Goal: Task Accomplishment & Management: Use online tool/utility

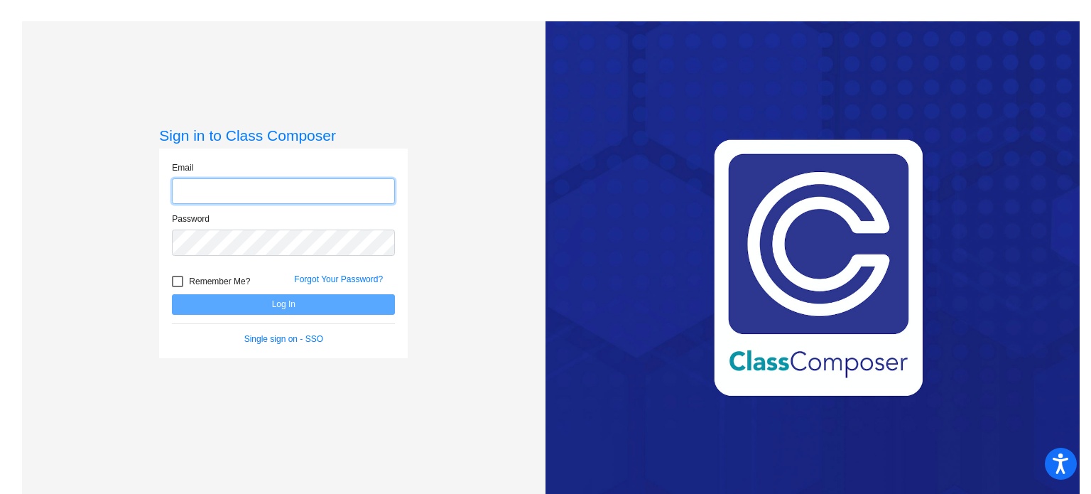
type input "[EMAIL_ADDRESS][DOMAIN_NAME]"
click at [172, 294] on button "Log In" at bounding box center [283, 304] width 223 height 21
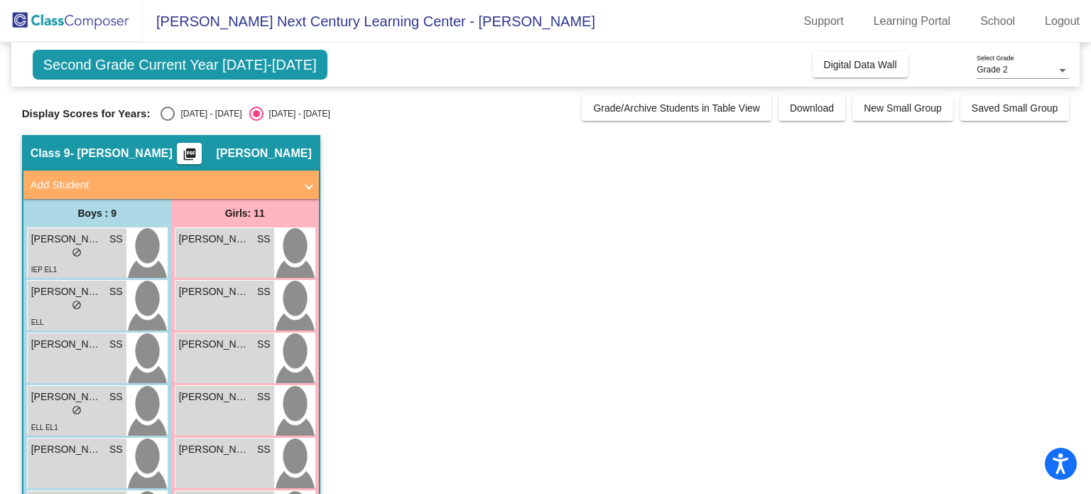
click at [176, 114] on div "[DATE] - [DATE]" at bounding box center [208, 113] width 67 height 13
click at [168, 121] on input "[DATE] - [DATE]" at bounding box center [167, 121] width 1 height 1
radio input "true"
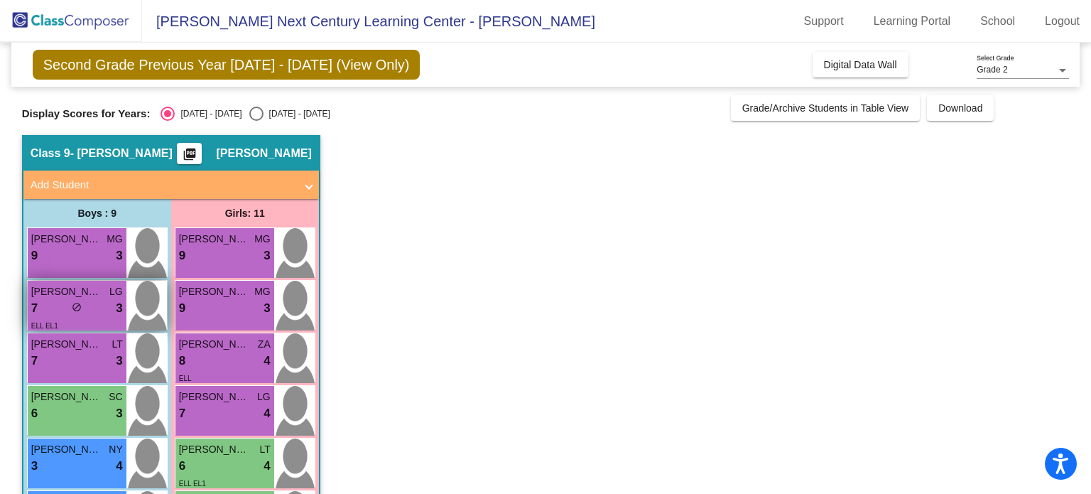
click at [88, 300] on div "7 lock do_not_disturb_alt 3" at bounding box center [77, 308] width 92 height 18
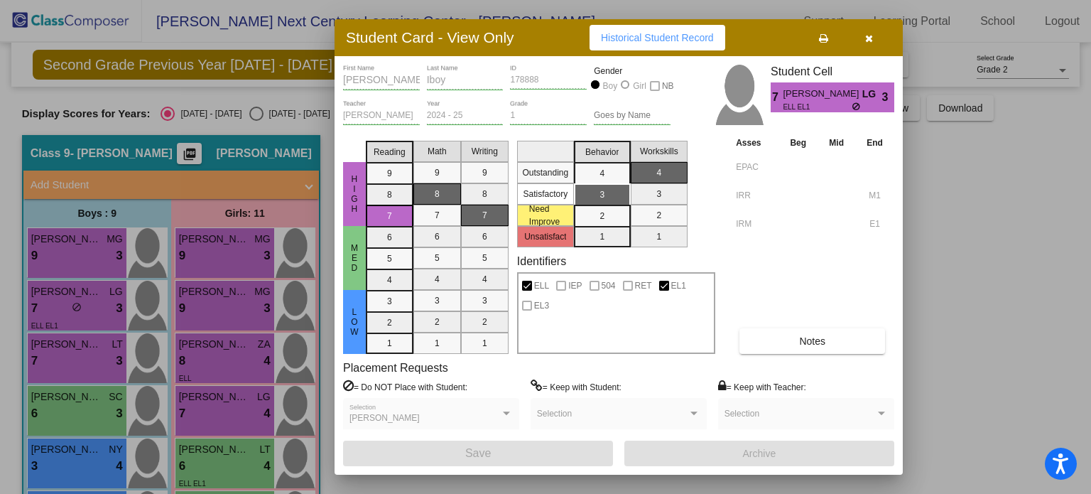
click at [804, 344] on span "Notes" at bounding box center [812, 340] width 26 height 11
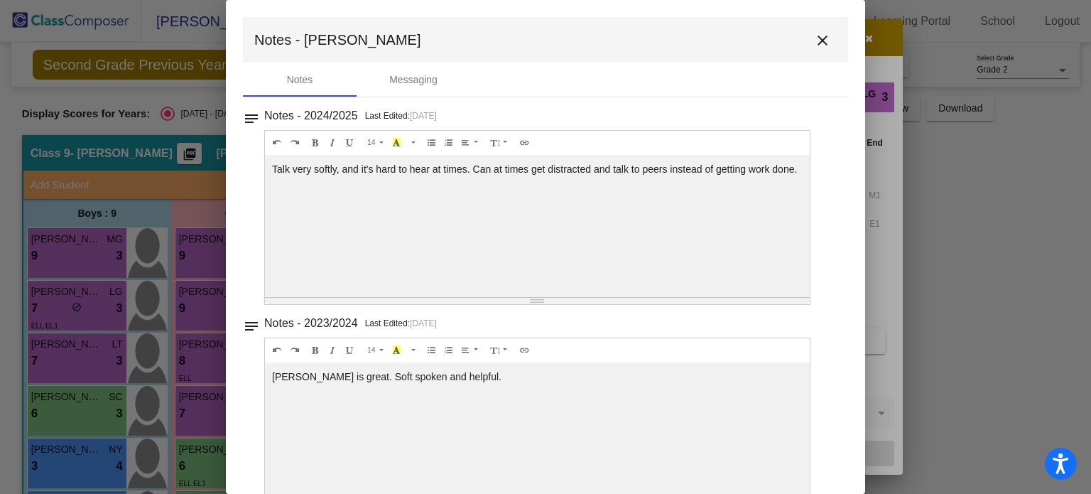
click at [814, 48] on mat-icon "close" at bounding box center [822, 40] width 17 height 17
